Goal: Task Accomplishment & Management: Manage account settings

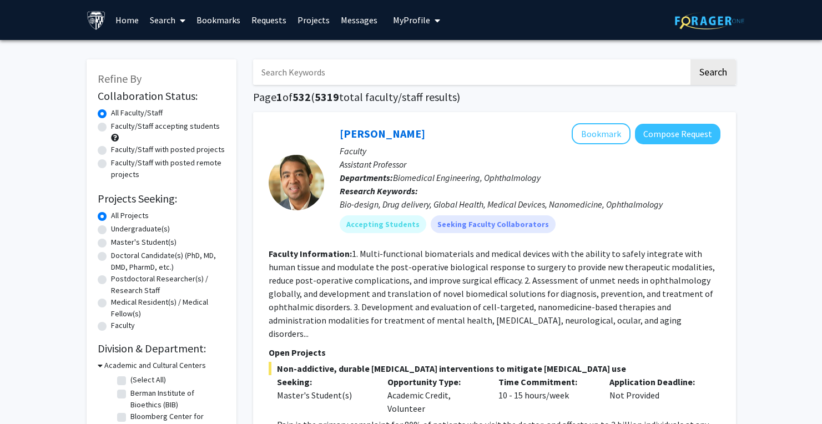
click at [422, 18] on span "My Profile" at bounding box center [411, 19] width 37 height 11
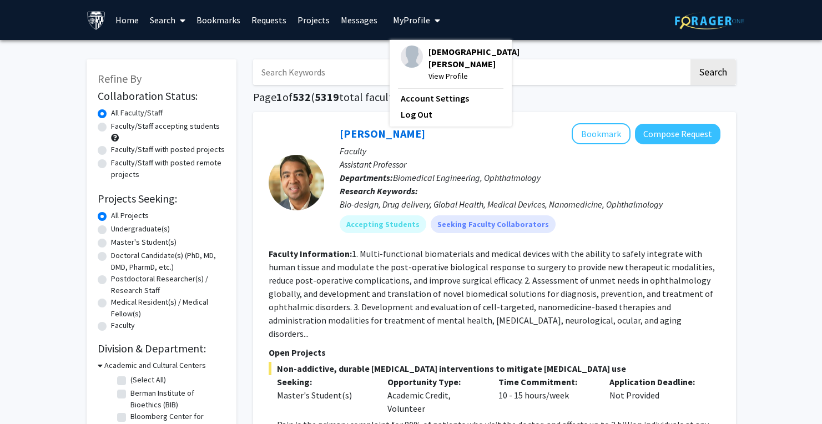
click at [418, 63] on div "[PERSON_NAME] View Profile" at bounding box center [460, 63] width 119 height 37
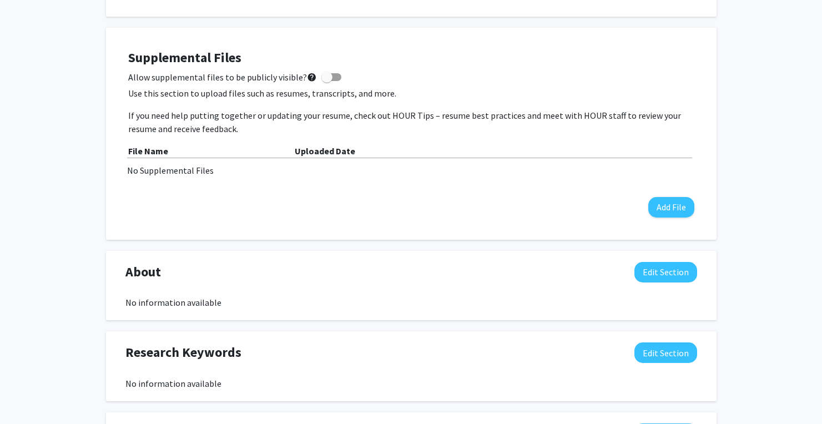
scroll to position [296, 0]
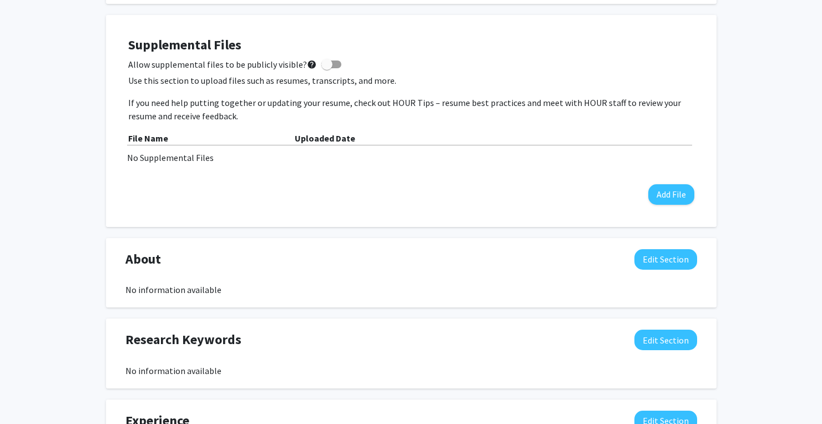
drag, startPoint x: 419, startPoint y: 117, endPoint x: 251, endPoint y: 110, distance: 168.8
click at [252, 110] on p "If you need help putting together or updating your resume, check out HOUR Tips …" at bounding box center [411, 109] width 566 height 27
click at [251, 109] on p "If you need help putting together or updating your resume, check out HOUR Tips …" at bounding box center [411, 109] width 566 height 27
drag, startPoint x: 251, startPoint y: 109, endPoint x: 341, endPoint y: 116, distance: 90.7
click at [341, 116] on p "If you need help putting together or updating your resume, check out HOUR Tips …" at bounding box center [411, 109] width 566 height 27
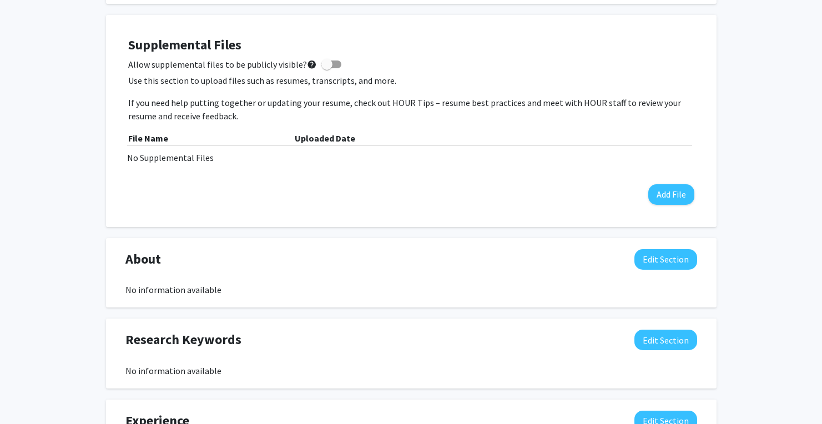
click at [341, 116] on p "If you need help putting together or updating your resume, check out HOUR Tips …" at bounding box center [411, 109] width 566 height 27
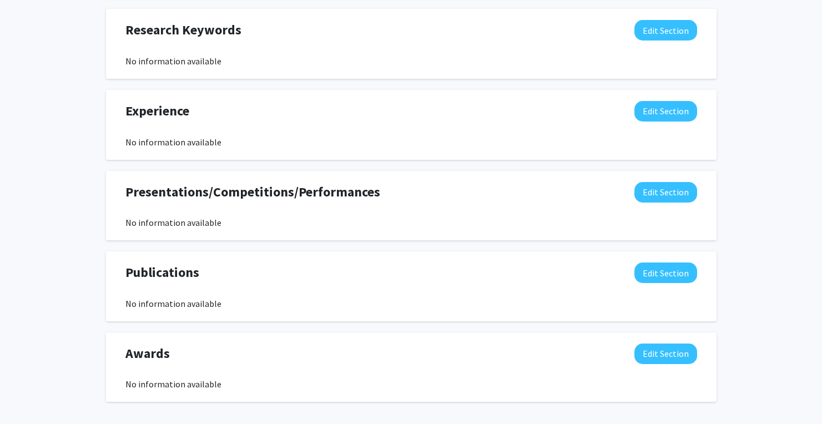
scroll to position [634, 0]
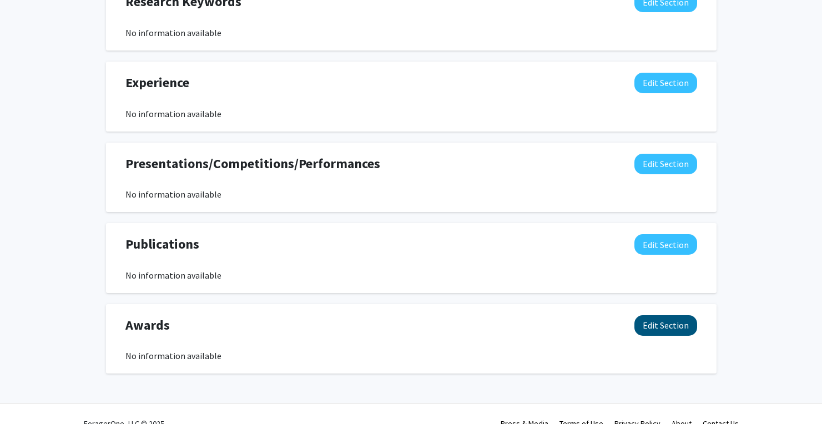
click at [671, 322] on button "Edit Section" at bounding box center [665, 325] width 63 height 21
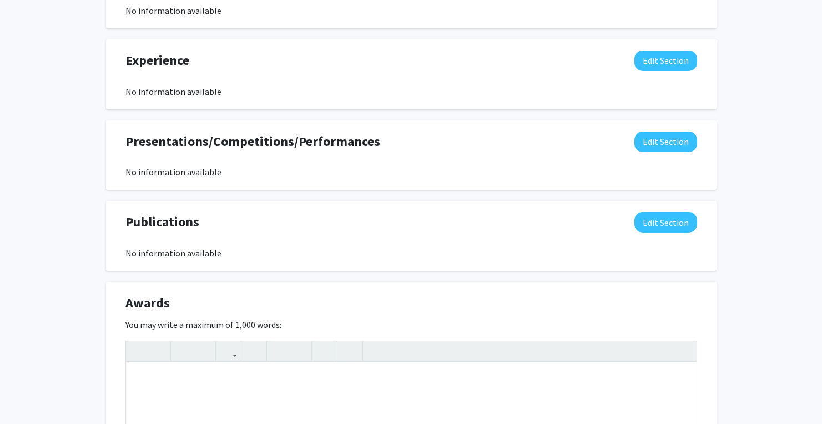
scroll to position [672, 0]
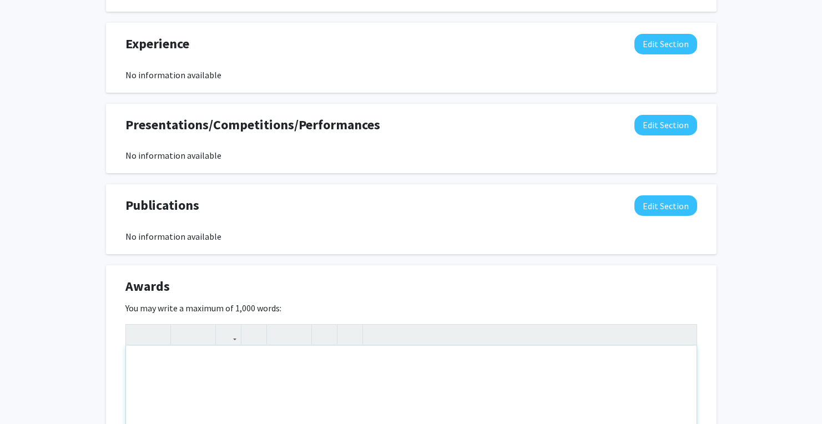
click at [259, 375] on div "Note to users with screen readers: Please deactivate our accessibility plugin f…" at bounding box center [411, 429] width 570 height 166
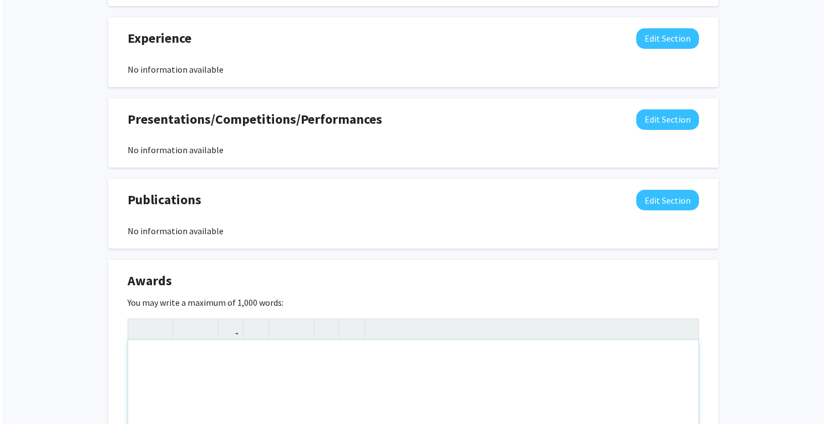
scroll to position [676, 0]
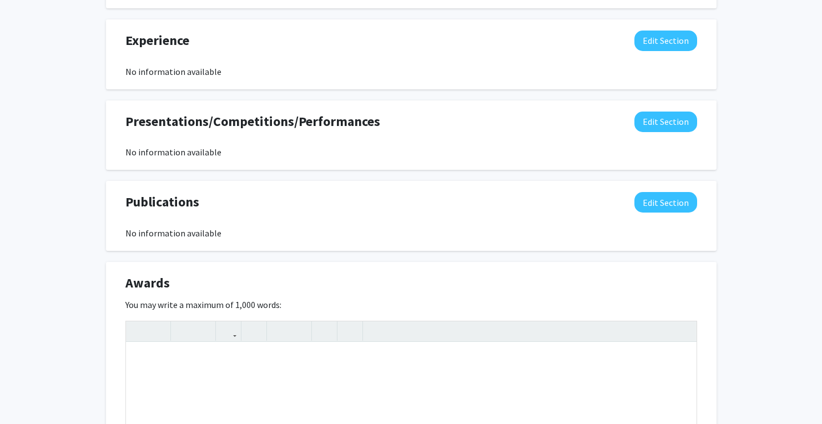
click at [317, 283] on div "Awards Edit Section" at bounding box center [411, 286] width 588 height 26
click at [283, 396] on div "Note to users with screen readers: Please deactivate our accessibility plugin f…" at bounding box center [411, 425] width 570 height 166
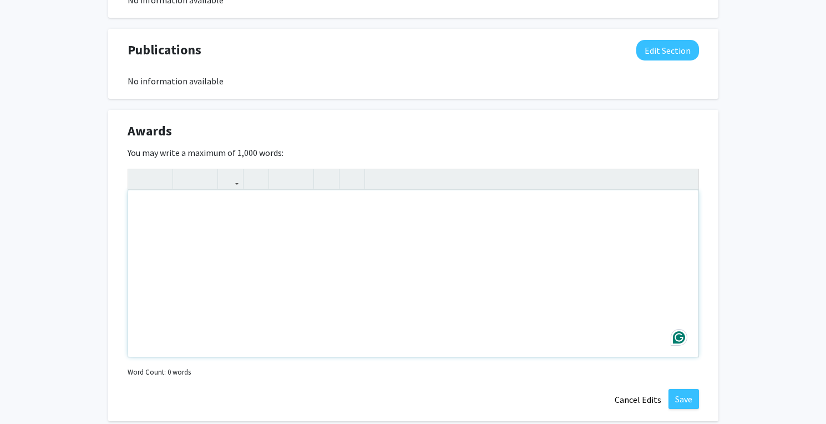
scroll to position [896, 0]
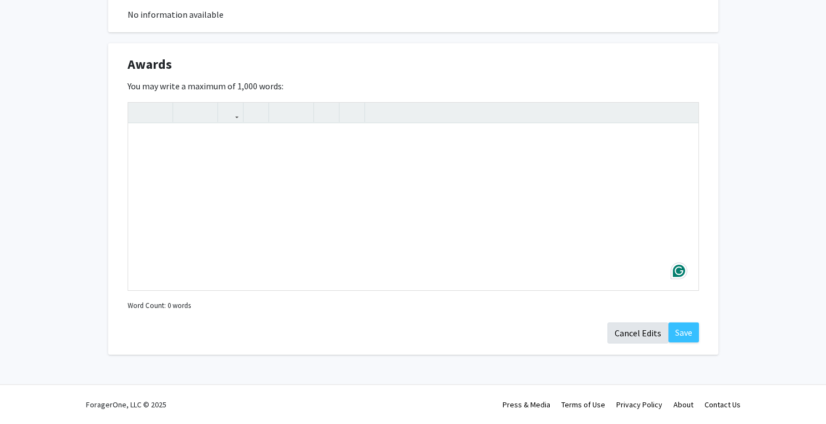
click at [631, 330] on button "Cancel Edits" at bounding box center [637, 332] width 61 height 21
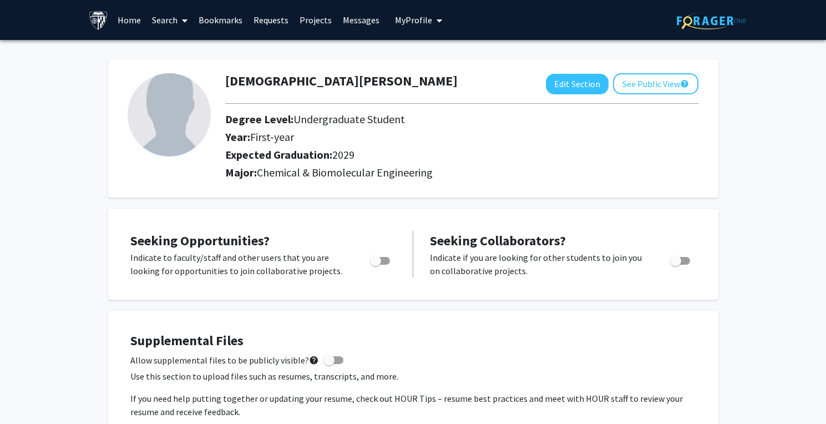
scroll to position [27, 0]
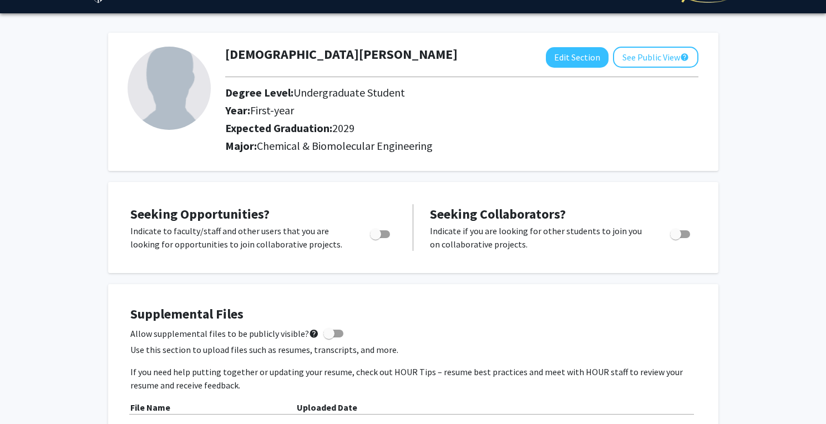
click at [381, 241] on label "Toggle" at bounding box center [378, 233] width 24 height 13
click at [376, 239] on input "Are you actively seeking opportunities?" at bounding box center [375, 238] width 1 height 1
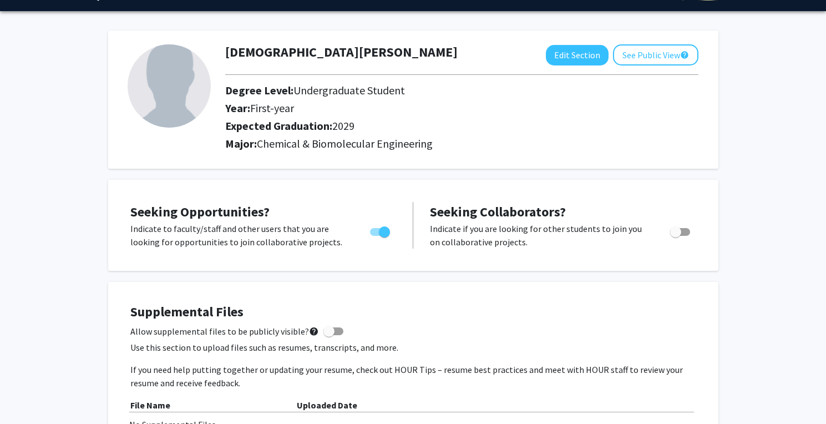
drag, startPoint x: 260, startPoint y: 252, endPoint x: 297, endPoint y: 240, distance: 39.6
click at [296, 241] on div "Seeking Opportunities? Indicate to faculty/staff and other users that you are l…" at bounding box center [413, 225] width 588 height 69
click at [383, 236] on span "Toggle" at bounding box center [384, 231] width 11 height 11
click at [376, 236] on input "Are you actively seeking opportunities?" at bounding box center [375, 236] width 1 height 1
checkbox input "false"
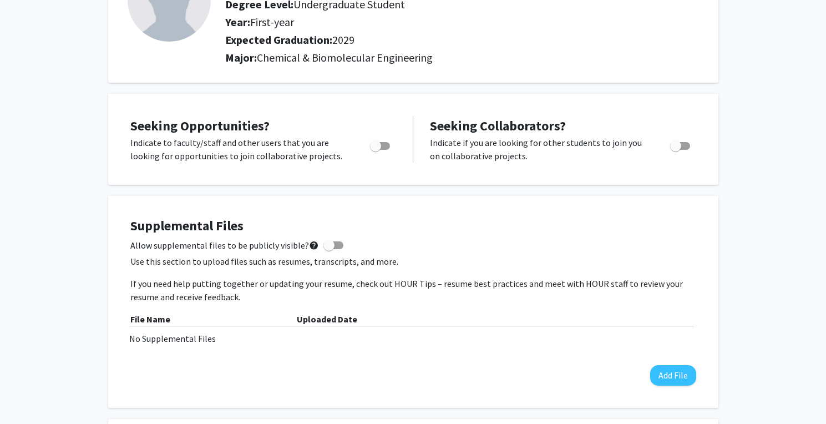
scroll to position [0, 0]
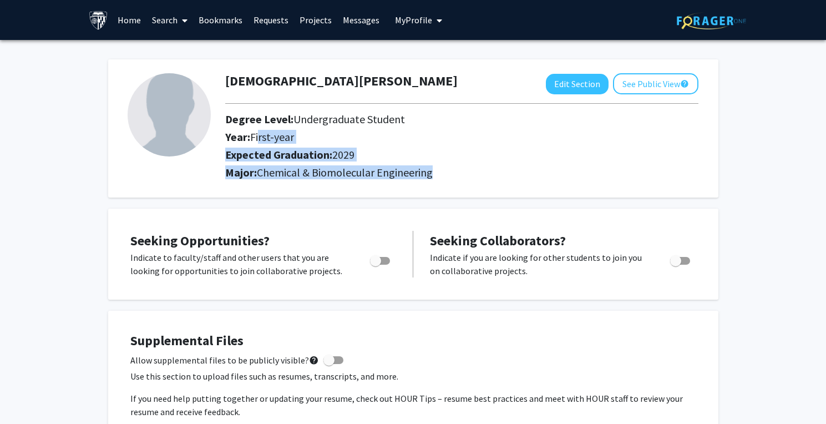
drag, startPoint x: 255, startPoint y: 137, endPoint x: 318, endPoint y: 182, distance: 77.6
click at [318, 182] on div "[PERSON_NAME] Edit Section See Public View help Degree Level: Undergraduate Stu…" at bounding box center [462, 128] width 490 height 110
click at [317, 181] on div "Major: Chemical & Biomolecular Engineering" at bounding box center [462, 175] width 490 height 18
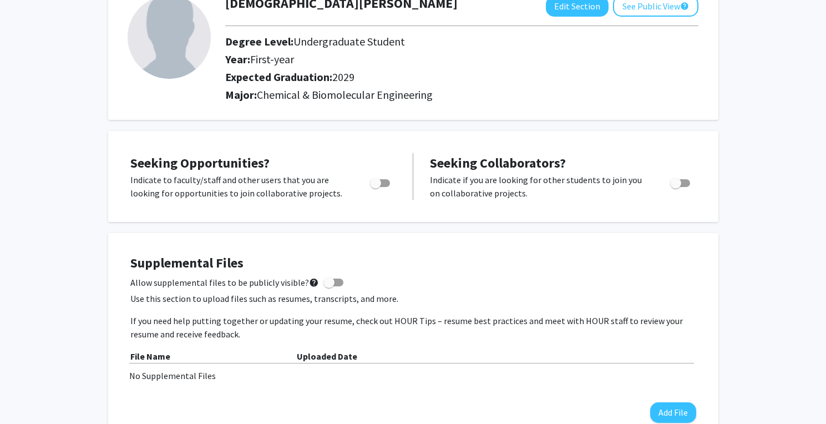
scroll to position [97, 0]
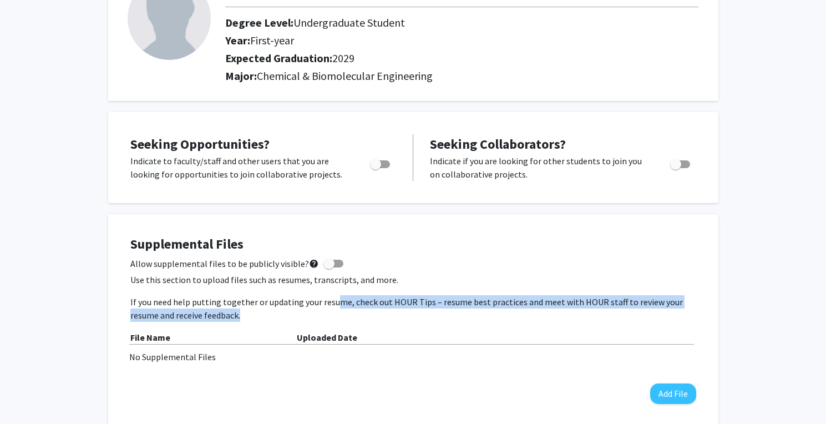
drag, startPoint x: 292, startPoint y: 317, endPoint x: 333, endPoint y: 296, distance: 46.4
click at [333, 296] on p "If you need help putting together or updating your resume, check out HOUR Tips …" at bounding box center [413, 308] width 566 height 27
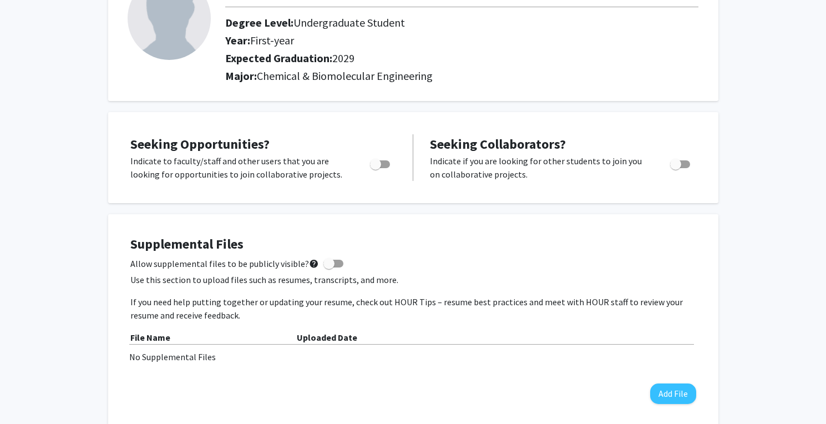
click at [685, 0] on div at bounding box center [462, 7] width 490 height 18
